Goal: Book appointment/travel/reservation

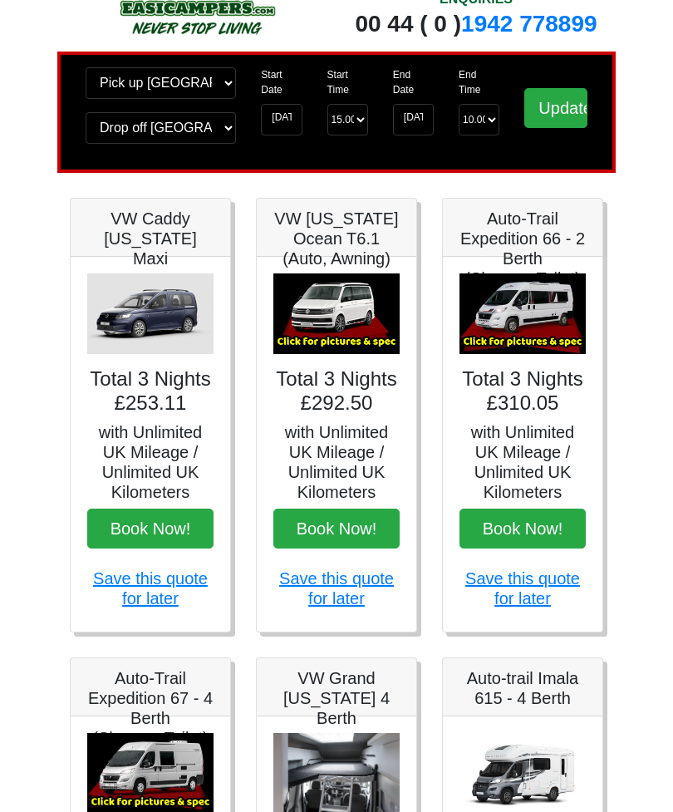
scroll to position [57, 0]
click at [346, 314] on img at bounding box center [336, 314] width 126 height 81
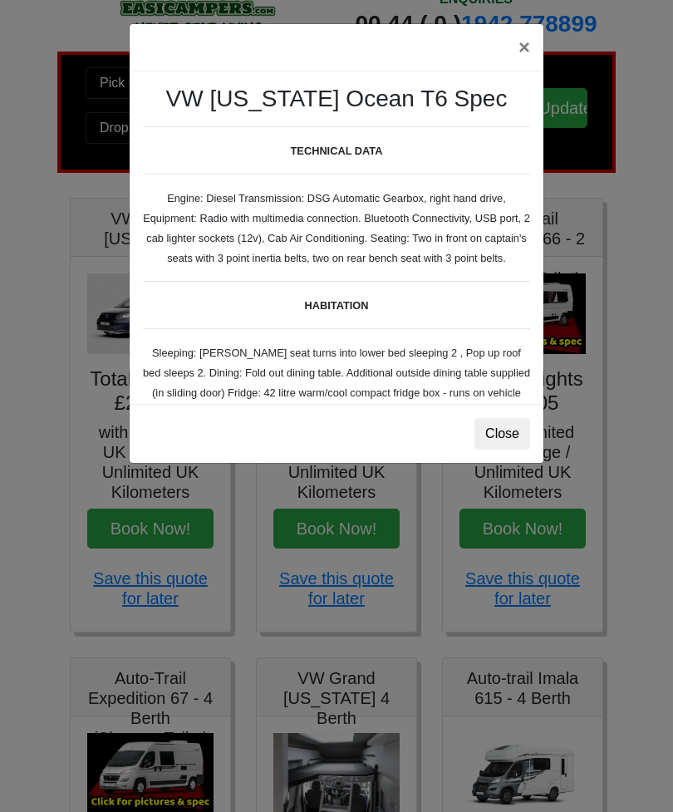
click at [646, 527] on div "× VW California Ocean T6 Spec TECHNICAL DATA Engine: Diesel Transmission: DSG A…" at bounding box center [336, 406] width 673 height 812
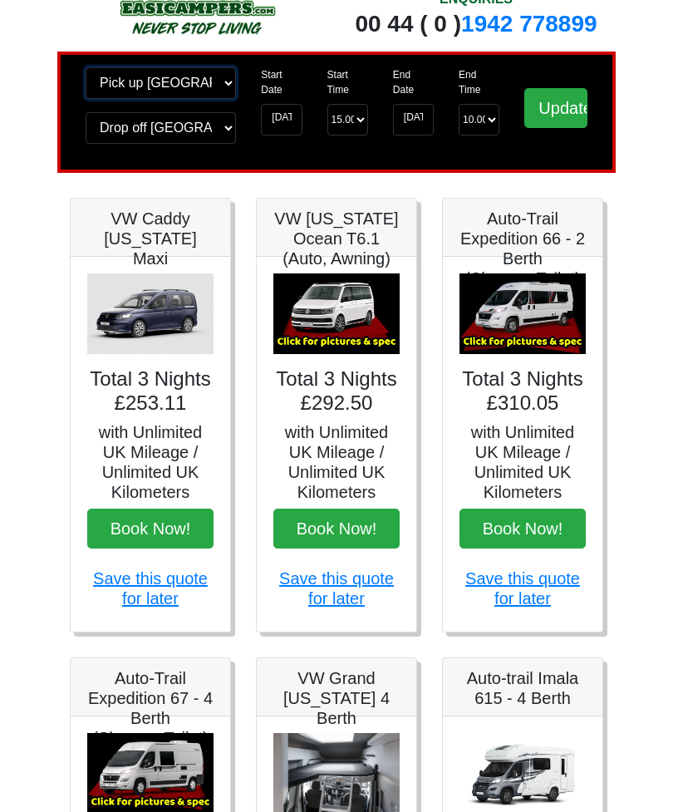
click at [213, 90] on select "Change pick up location? Pick up Edinburgh Birmingham Airport Blackburn Lancash…" at bounding box center [161, 83] width 150 height 32
select select "LPL"
click at [176, 122] on select "Change drop off location? Drop off Edinburgh Birmingham Airport Blackburn Lanca…" at bounding box center [161, 128] width 150 height 32
select select "WOL"
click at [145, 89] on select "Change pick up location? Pick up Edinburgh Birmingham Airport Blackburn Lancash…" at bounding box center [161, 83] width 150 height 32
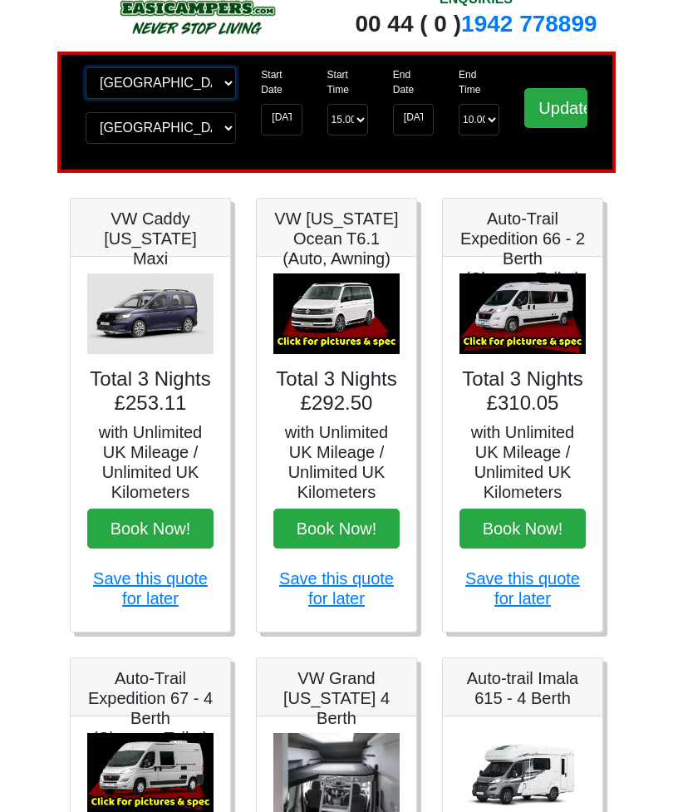
select select "WOL"
click at [553, 116] on input "Update" at bounding box center [555, 108] width 63 height 40
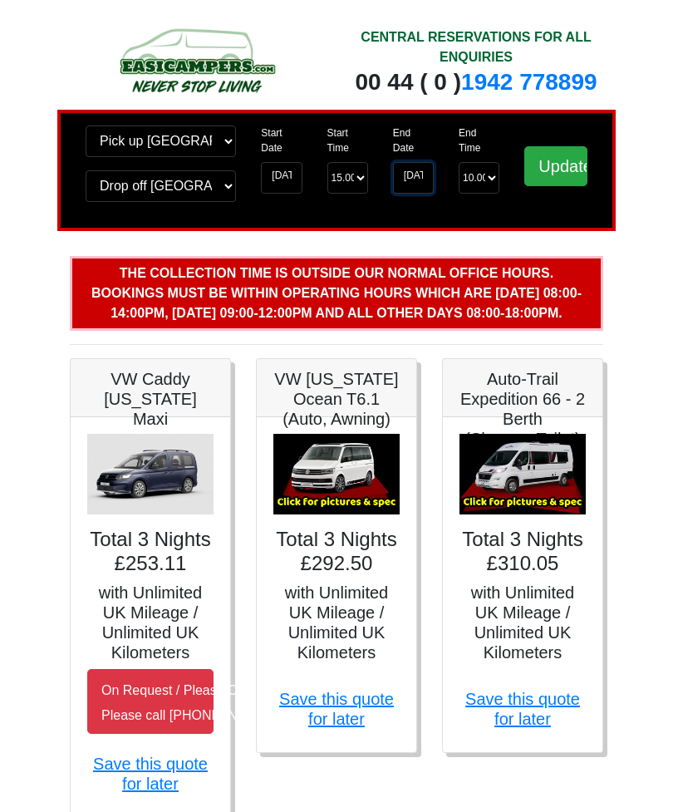
click at [424, 175] on input "[DATE]" at bounding box center [413, 178] width 41 height 32
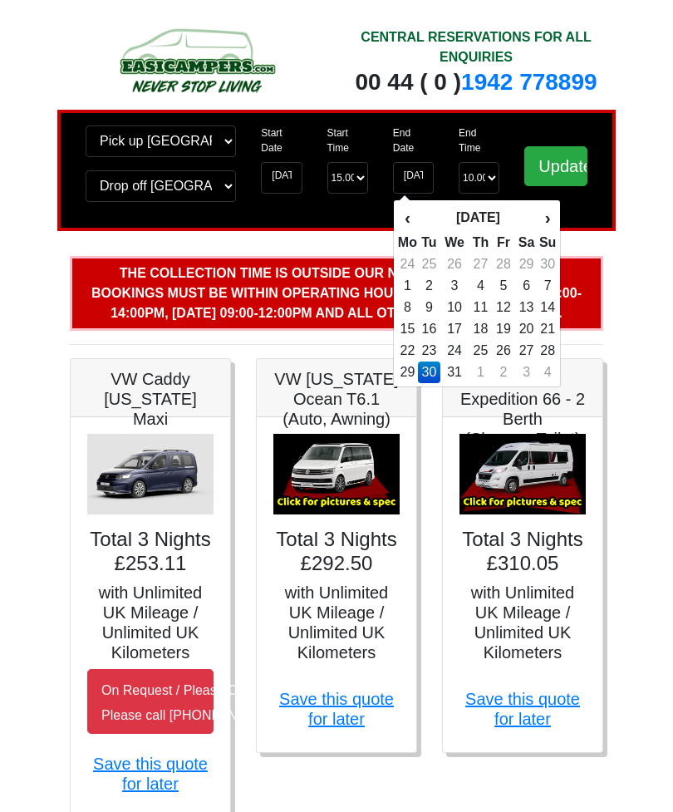
click at [368, 215] on div "Start Date 27-12-2025 Start Time Start Time 15.00 -------- 11.00 am (Saturday &…" at bounding box center [314, 170] width 132 height 90
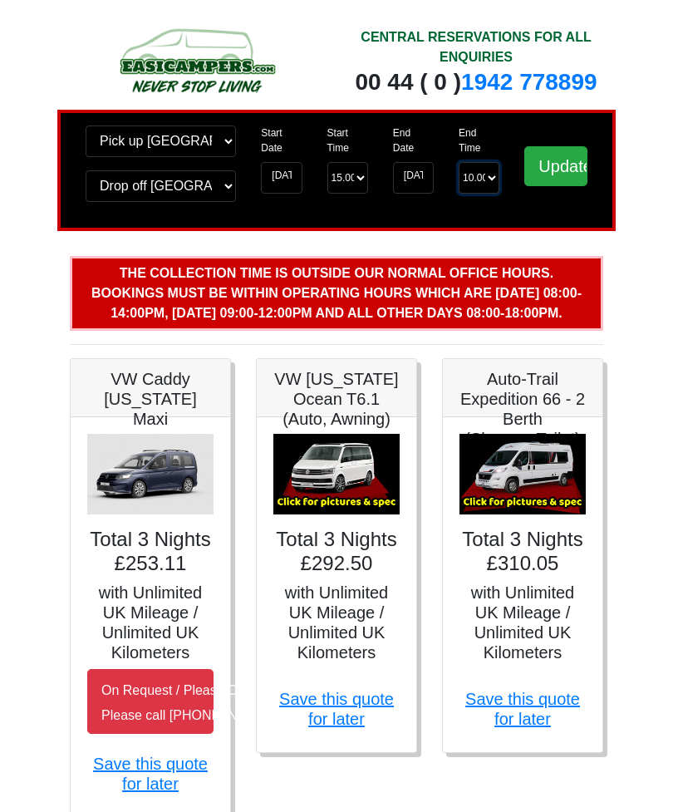
click at [491, 181] on select "End Time 10.00 -------- 08.00 am 09.00 am 10.00 am 11.00 am (Sunday Only)" at bounding box center [479, 178] width 41 height 32
click at [486, 177] on select "End Time 10.00 -------- 08.00 am 09.00 am 10.00 am 11.00 am (Sunday Only)" at bounding box center [479, 178] width 41 height 32
select select "10.00"
click at [355, 179] on select "Start Time 15.00 -------- 11.00 am (Saturday & Sunday Only) 12.00 pm (Saturday)…" at bounding box center [347, 178] width 41 height 32
click at [354, 169] on select "Start Time 15.00 -------- 11.00 am (Saturday & Sunday Only) 12.00 pm (Saturday)…" at bounding box center [347, 178] width 41 height 32
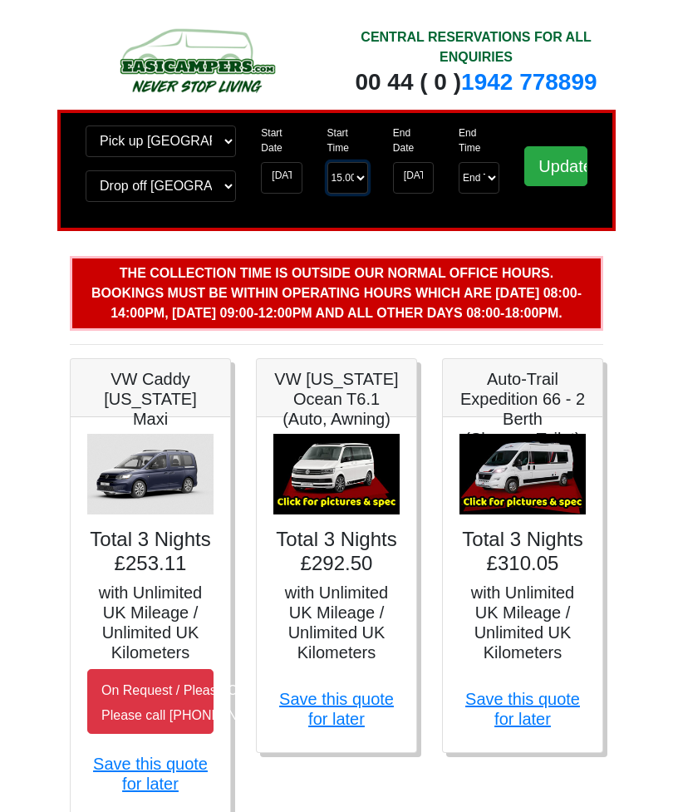
select select "13.00"
click at [555, 160] on input "Update" at bounding box center [555, 166] width 63 height 40
